Goal: Task Accomplishment & Management: Use online tool/utility

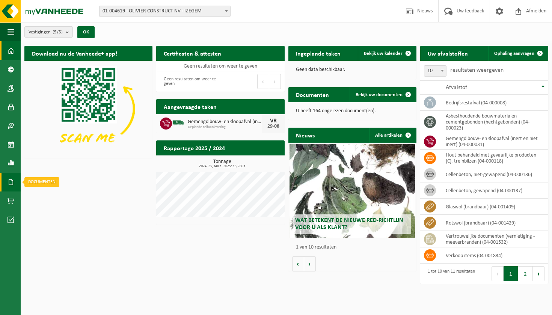
click at [13, 189] on span at bounding box center [11, 182] width 7 height 19
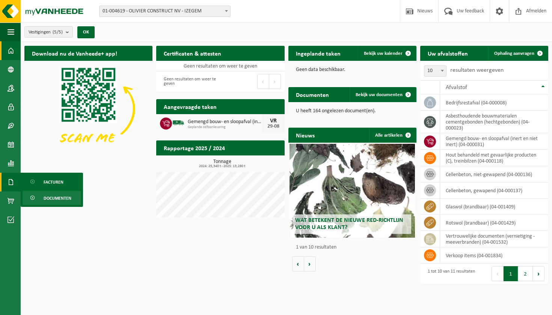
click at [54, 195] on span "Documenten" at bounding box center [58, 198] width 28 height 14
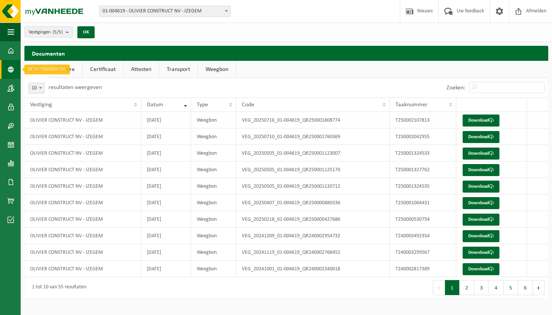
click at [8, 76] on span at bounding box center [11, 69] width 7 height 19
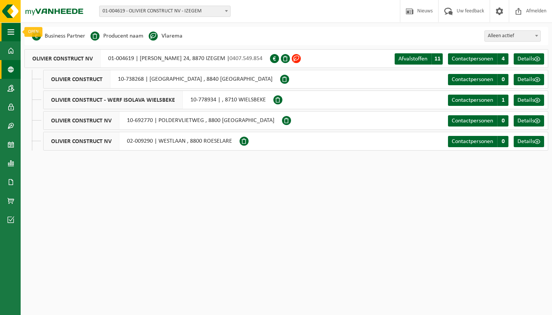
click at [11, 35] on span "button" at bounding box center [11, 32] width 7 height 19
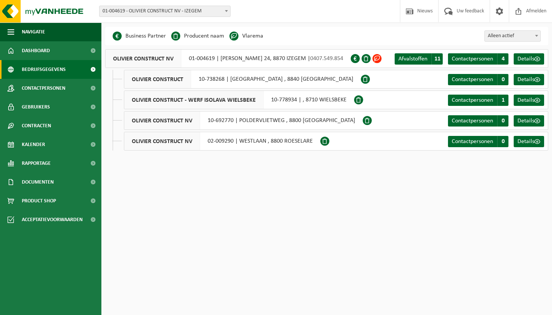
click at [204, 250] on html "Vestiging: 01-004619 - OLIVIER CONSTRUCT NV - IZEGEM 10-738268 - OLIVIER CONSTR…" at bounding box center [276, 157] width 552 height 315
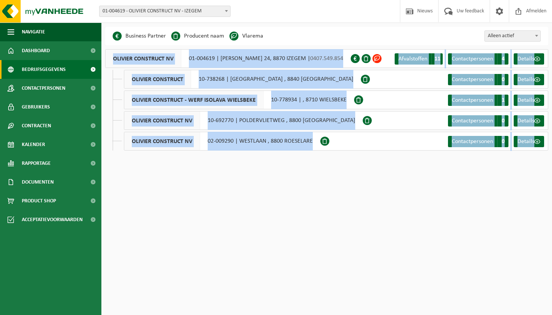
drag, startPoint x: 265, startPoint y: 170, endPoint x: 259, endPoint y: 44, distance: 126.0
click at [260, 45] on html "Vestiging: 01-004619 - OLIVIER CONSTRUCT NV - IZEGEM 10-738268 - OLIVIER CONSTR…" at bounding box center [276, 157] width 552 height 315
click at [263, 47] on div "Even geduld. Door de grote hoeveelheid gegevens duurt het laden even. Business …" at bounding box center [326, 92] width 451 height 131
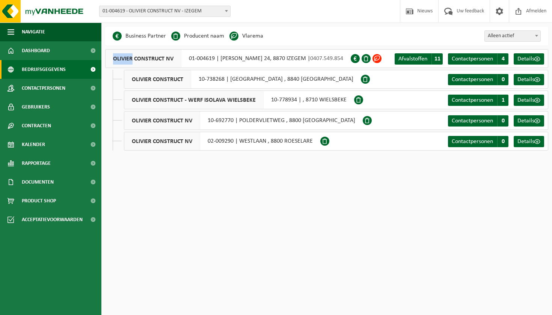
click at [263, 47] on div "Even geduld. Door de grote hoeveelheid gegevens duurt het laden even. Business …" at bounding box center [326, 92] width 451 height 131
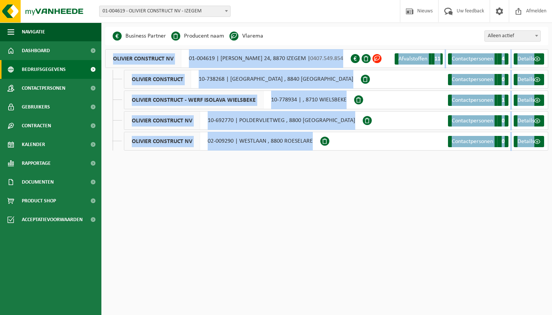
drag, startPoint x: 263, startPoint y: 47, endPoint x: 293, endPoint y: 183, distance: 140.2
click at [293, 183] on html "Vestiging: 01-004619 - OLIVIER CONSTRUCT NV - IZEGEM 10-738268 - OLIVIER CONSTR…" at bounding box center [276, 157] width 552 height 315
drag, startPoint x: 293, startPoint y: 183, endPoint x: 285, endPoint y: 31, distance: 152.4
click at [285, 31] on html "Vestiging: 01-004619 - OLIVIER CONSTRUCT NV - IZEGEM 10-738268 - OLIVIER CONSTR…" at bounding box center [276, 157] width 552 height 315
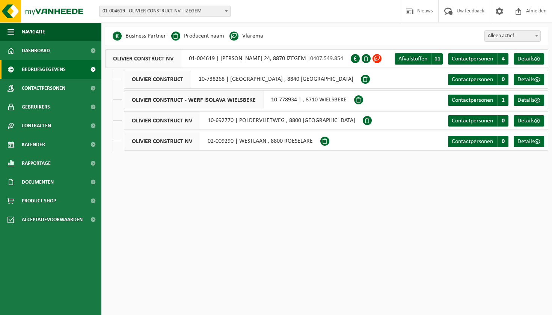
click at [290, 45] on div "Business Partner Producent naam Treatment Center Data Center Gearchiveerd Vlare…" at bounding box center [326, 36] width 443 height 19
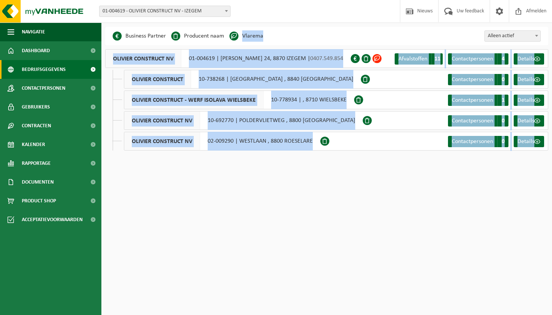
drag, startPoint x: 290, startPoint y: 45, endPoint x: 304, endPoint y: 161, distance: 116.5
click at [304, 161] on html "Vestiging: 01-004619 - OLIVIER CONSTRUCT NV - IZEGEM 10-738268 - OLIVIER CONSTR…" at bounding box center [276, 157] width 552 height 315
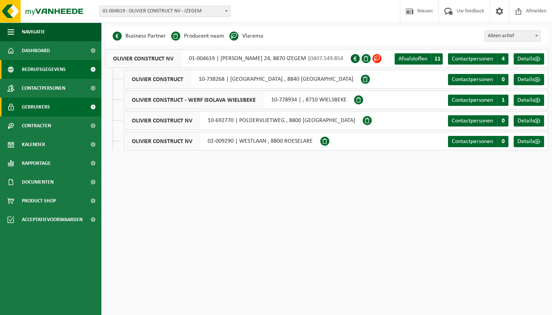
click at [36, 116] on span "Gebruikers" at bounding box center [36, 107] width 28 height 19
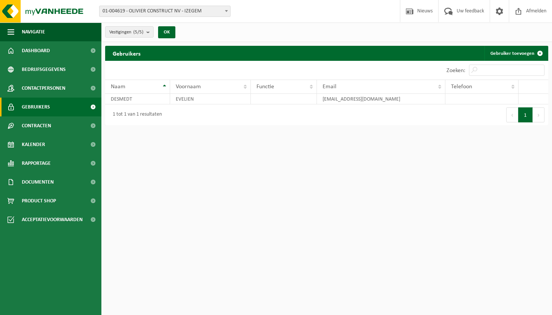
drag, startPoint x: 160, startPoint y: 156, endPoint x: 188, endPoint y: 131, distance: 37.3
click at [188, 130] on html "Vestiging: 01-004619 - OLIVIER CONSTRUCT NV - IZEGEM 10-738268 - OLIVIER CONSTR…" at bounding box center [276, 157] width 552 height 315
click at [188, 129] on div "Vestiging: 01-004619 - OLIVIER CONSTRUCT NV - IZEGEM 10-738268 - OLIVIER CONSTR…" at bounding box center [276, 64] width 552 height 129
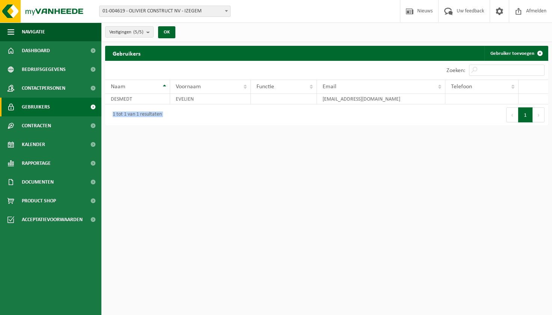
click at [188, 129] on div "Vestiging: 01-004619 - OLIVIER CONSTRUCT NV - IZEGEM 10-738268 - OLIVIER CONSTR…" at bounding box center [276, 64] width 552 height 129
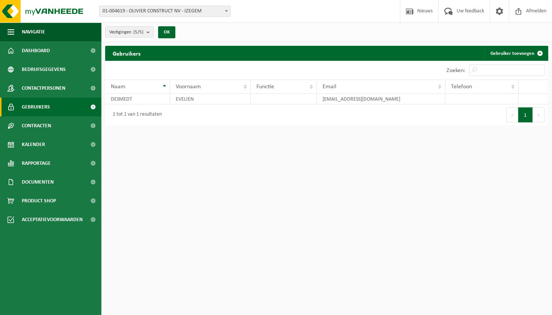
click at [188, 129] on div "Vestiging: 01-004619 - OLIVIER CONSTRUCT NV - IZEGEM 10-738268 - OLIVIER CONSTR…" at bounding box center [276, 64] width 552 height 129
drag, startPoint x: 188, startPoint y: 131, endPoint x: 186, endPoint y: 71, distance: 60.2
click at [187, 77] on div "Vestiging: 01-004619 - OLIVIER CONSTRUCT NV - IZEGEM 10-738268 - OLIVIER CONSTR…" at bounding box center [276, 64] width 552 height 129
click at [186, 71] on div "10 25 50 100 10 resultaten weergeven" at bounding box center [216, 70] width 222 height 19
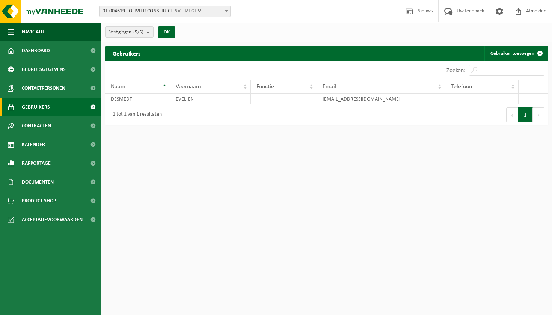
click at [186, 71] on div "10 25 50 100 10 resultaten weergeven" at bounding box center [216, 70] width 222 height 19
drag, startPoint x: 186, startPoint y: 71, endPoint x: 207, endPoint y: 132, distance: 64.4
click at [206, 129] on div "Vestiging: 01-004619 - OLIVIER CONSTRUCT NV - IZEGEM 10-738268 - OLIVIER CONSTR…" at bounding box center [276, 64] width 552 height 129
click at [207, 132] on html "Vestiging: 01-004619 - OLIVIER CONSTRUCT NV - IZEGEM 10-738268 - OLIVIER CONSTR…" at bounding box center [276, 157] width 552 height 315
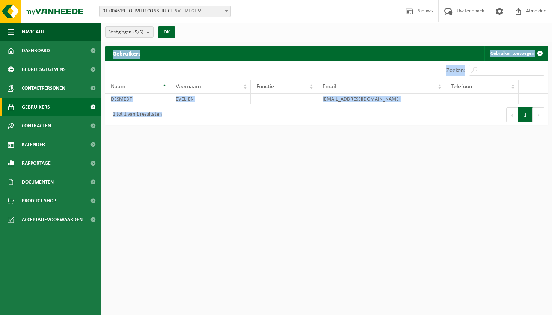
drag, startPoint x: 207, startPoint y: 132, endPoint x: 195, endPoint y: 44, distance: 89.5
click at [195, 44] on html "Vestiging: 01-004619 - OLIVIER CONSTRUCT NV - IZEGEM 10-738268 - OLIVIER CONSTR…" at bounding box center [276, 157] width 552 height 315
click at [195, 44] on div "Vestigingen (5/5) Alles selecteren Alles deselecteren Actieve selecteren OLIVIE…" at bounding box center [276, 64] width 552 height 129
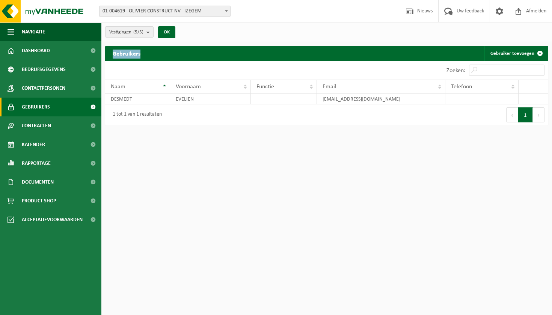
click at [195, 44] on div "Vestigingen (5/5) Alles selecteren Alles deselecteren Actieve selecteren OLIVIE…" at bounding box center [276, 64] width 552 height 129
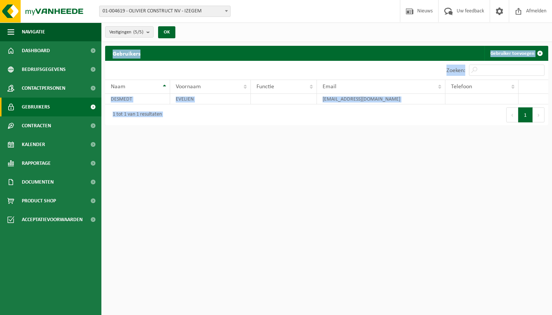
drag, startPoint x: 195, startPoint y: 44, endPoint x: 266, endPoint y: 167, distance: 142.2
click at [266, 167] on html "Vestiging: 01-004619 - OLIVIER CONSTRUCT NV - IZEGEM 10-738268 - OLIVIER CONSTR…" at bounding box center [276, 157] width 552 height 315
drag, startPoint x: 266, startPoint y: 167, endPoint x: 226, endPoint y: 35, distance: 137.8
click at [225, 35] on html "Vestiging: 01-004619 - OLIVIER CONSTRUCT NV - IZEGEM 10-738268 - OLIVIER CONSTR…" at bounding box center [276, 157] width 552 height 315
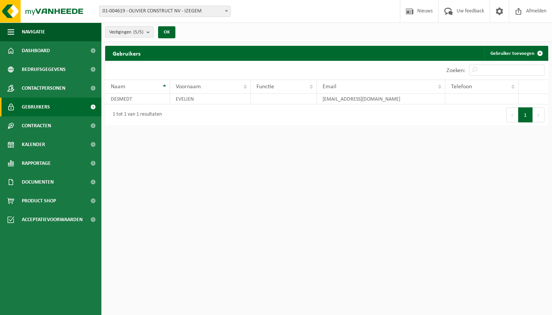
click at [228, 43] on div "Vestigingen (5/5) Alles selecteren Alles deselecteren Actieve selecteren OLIVIE…" at bounding box center [276, 64] width 552 height 129
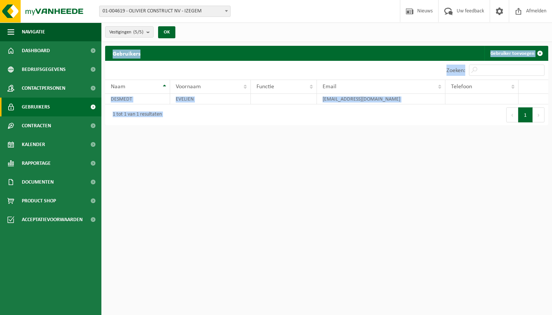
drag, startPoint x: 228, startPoint y: 43, endPoint x: 304, endPoint y: 169, distance: 147.0
click at [303, 168] on html "Vestiging: 01-004619 - OLIVIER CONSTRUCT NV - IZEGEM 10-738268 - OLIVIER CONSTR…" at bounding box center [276, 157] width 552 height 315
click at [304, 169] on html "Vestiging: 01-004619 - OLIVIER CONSTRUCT NV - IZEGEM 10-738268 - OLIVIER CONSTR…" at bounding box center [276, 157] width 552 height 315
drag, startPoint x: 304, startPoint y: 169, endPoint x: 306, endPoint y: 39, distance: 130.0
click at [306, 39] on html "Vestiging: 01-004619 - OLIVIER CONSTRUCT NV - IZEGEM 10-738268 - OLIVIER CONSTR…" at bounding box center [276, 157] width 552 height 315
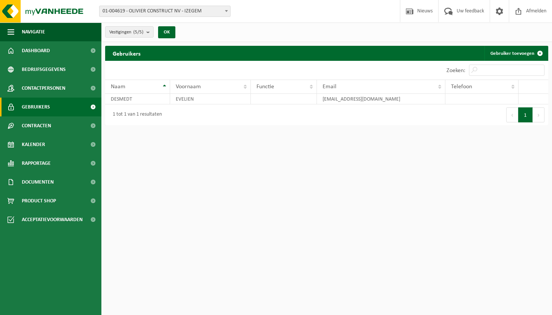
click at [306, 39] on div "Vestigingen (5/5) Alles selecteren Alles deselecteren Actieve selecteren OLIVIE…" at bounding box center [326, 33] width 451 height 20
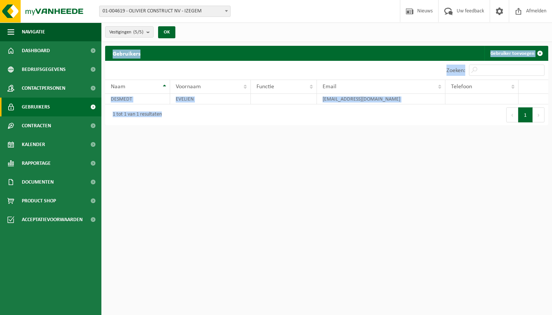
drag, startPoint x: 305, startPoint y: 42, endPoint x: 318, endPoint y: 170, distance: 128.8
click at [318, 170] on html "Vestiging: 01-004619 - OLIVIER CONSTRUCT NV - IZEGEM 10-738268 - OLIVIER CONSTR…" at bounding box center [276, 157] width 552 height 315
drag, startPoint x: 318, startPoint y: 170, endPoint x: 118, endPoint y: 53, distance: 231.7
click at [118, 54] on html "Vestiging: 01-004619 - OLIVIER CONSTRUCT NV - IZEGEM 10-738268 - OLIVIER CONSTR…" at bounding box center [276, 157] width 552 height 315
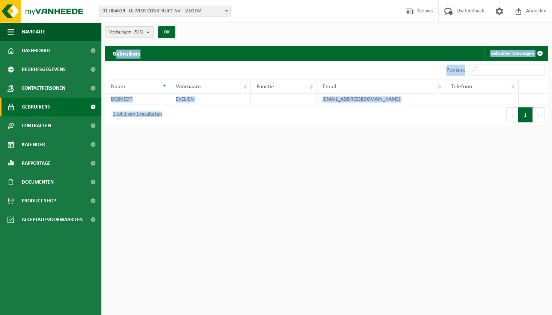
click at [118, 53] on h2 "Gebruikers" at bounding box center [126, 53] width 43 height 15
drag, startPoint x: 118, startPoint y: 53, endPoint x: 264, endPoint y: 170, distance: 186.5
click at [263, 169] on html "Vestiging: 01-004619 - OLIVIER CONSTRUCT NV - IZEGEM 10-738268 - OLIVIER CONSTR…" at bounding box center [276, 157] width 552 height 315
click at [321, 192] on html "Vestiging: 01-004619 - OLIVIER CONSTRUCT NV - IZEGEM 10-738268 - OLIVIER CONSTR…" at bounding box center [276, 157] width 552 height 315
drag, startPoint x: 321, startPoint y: 192, endPoint x: 123, endPoint y: 42, distance: 247.9
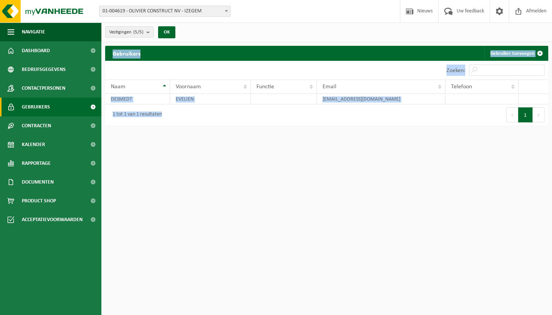
click at [123, 43] on html "Vestiging: 01-004619 - OLIVIER CONSTRUCT NV - IZEGEM 10-738268 - OLIVIER CONSTR…" at bounding box center [276, 157] width 552 height 315
click at [123, 42] on div "Vestigingen (5/5) Alles selecteren Alles deselecteren Actieve selecteren OLIVIE…" at bounding box center [276, 64] width 552 height 129
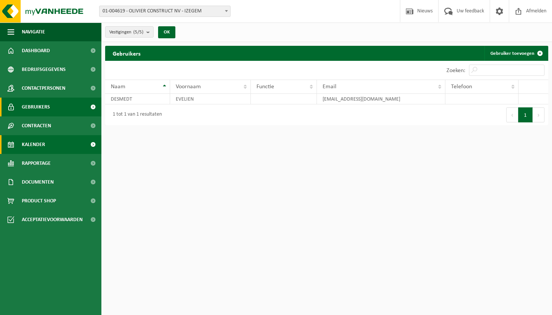
click at [78, 145] on link "Kalender" at bounding box center [50, 144] width 101 height 19
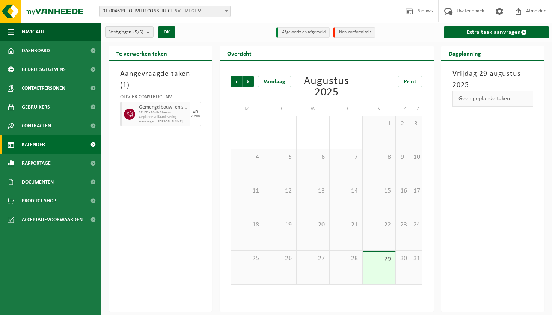
click at [371, 258] on span "29" at bounding box center [379, 259] width 25 height 8
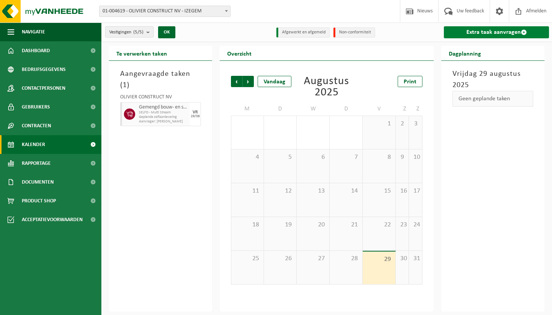
click at [481, 30] on link "Extra taak aanvragen" at bounding box center [496, 32] width 105 height 12
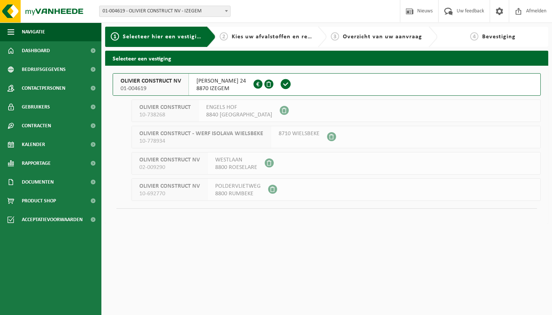
click at [224, 115] on span "8840 [GEOGRAPHIC_DATA]" at bounding box center [239, 115] width 66 height 8
click at [233, 136] on span "OLIVIER CONSTRUCT - WERF ISOLAVA WIELSBEKE" at bounding box center [201, 134] width 124 height 8
click at [228, 166] on span "8800 ROESELARE" at bounding box center [236, 168] width 42 height 8
click at [229, 185] on span "POLDERVLIETWEG" at bounding box center [237, 187] width 45 height 8
click at [222, 88] on span "8870 IZEGEM" at bounding box center [221, 89] width 50 height 8
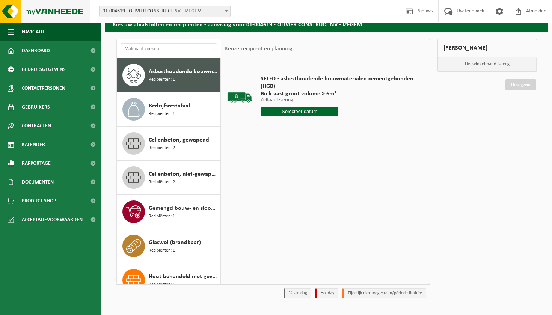
click at [30, 10] on img at bounding box center [45, 11] width 90 height 23
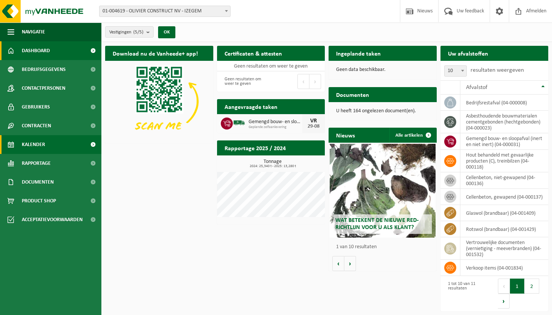
click at [46, 145] on link "Kalender" at bounding box center [50, 144] width 101 height 19
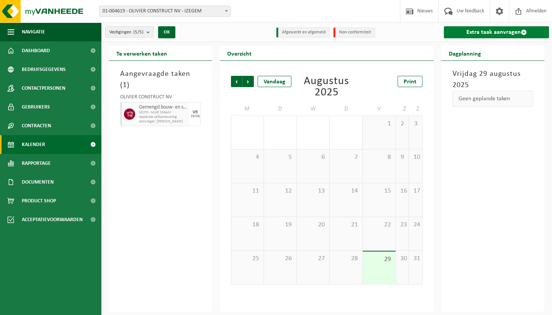
click at [491, 34] on link "Extra taak aanvragen" at bounding box center [496, 32] width 105 height 12
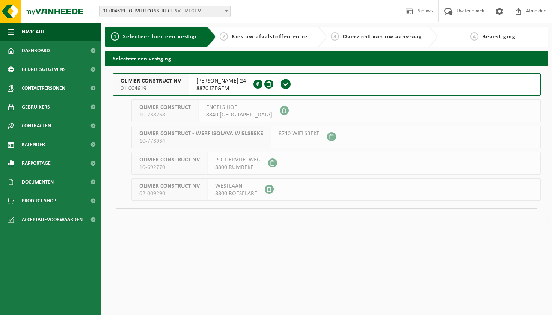
click at [246, 88] on span "8870 IZEGEM" at bounding box center [221, 89] width 50 height 8
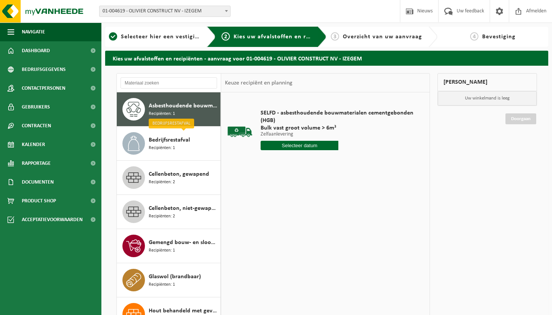
click at [289, 120] on span "SELFD - asbesthoudende bouwmaterialen cementgebonden (HGB)" at bounding box center [339, 116] width 156 height 15
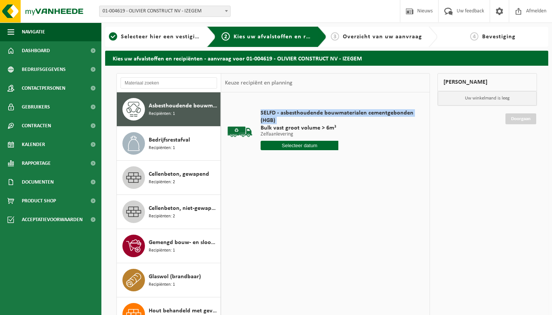
click at [289, 120] on span "SELFD - asbesthoudende bouwmaterialen cementgebonden (HGB)" at bounding box center [339, 116] width 156 height 15
